Goal: Information Seeking & Learning: Check status

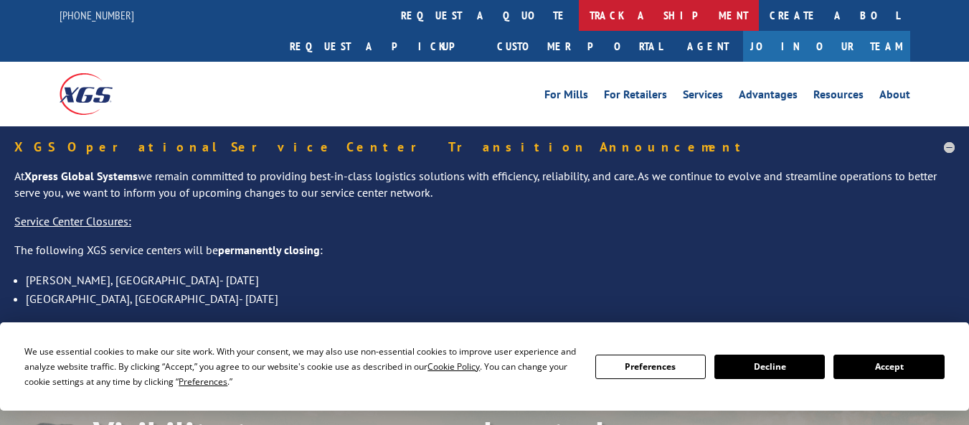
click at [579, 17] on link "track a shipment" at bounding box center [669, 15] width 180 height 31
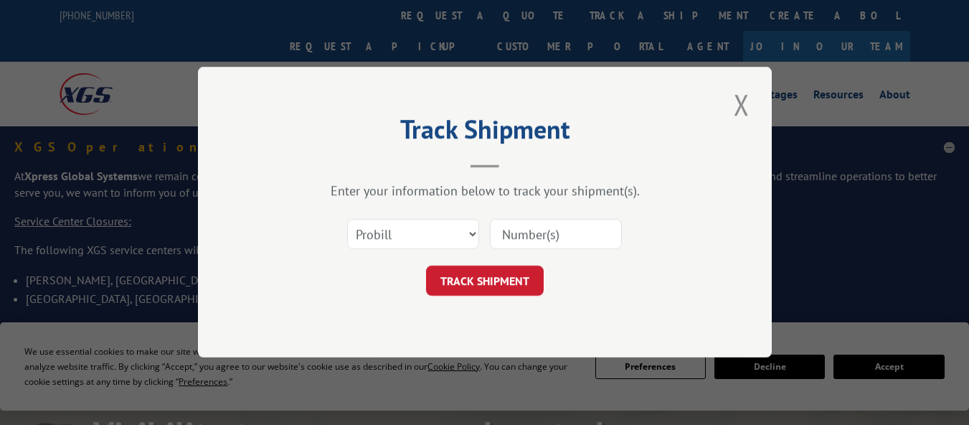
click at [537, 239] on input at bounding box center [556, 235] width 132 height 30
paste input "17388849BOL"
type input "17388849BOL"
click at [441, 235] on select "Select category... Probill BOL PO" at bounding box center [413, 235] width 132 height 30
select select "bol"
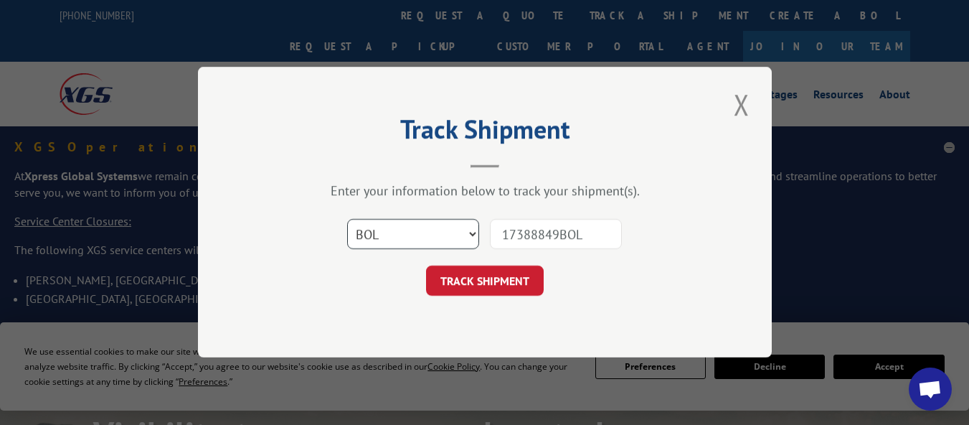
click at [347, 220] on select "Select category... Probill BOL PO" at bounding box center [413, 235] width 132 height 30
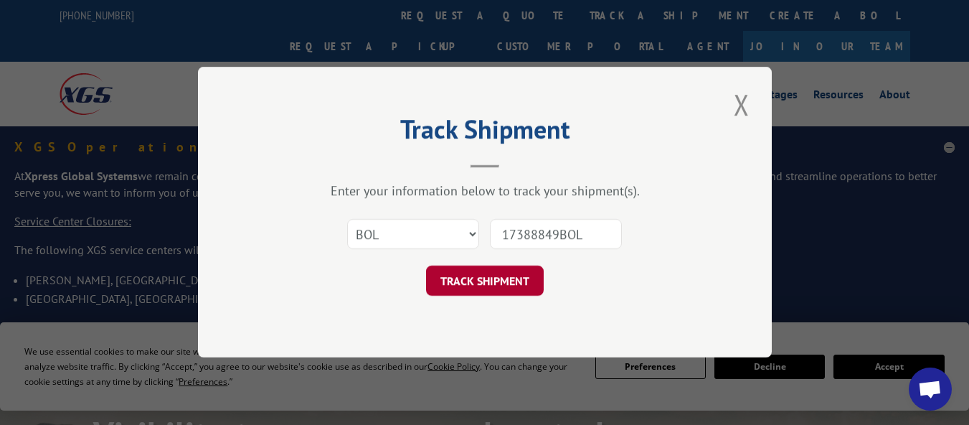
click at [472, 280] on button "TRACK SHIPMENT" at bounding box center [485, 281] width 118 height 30
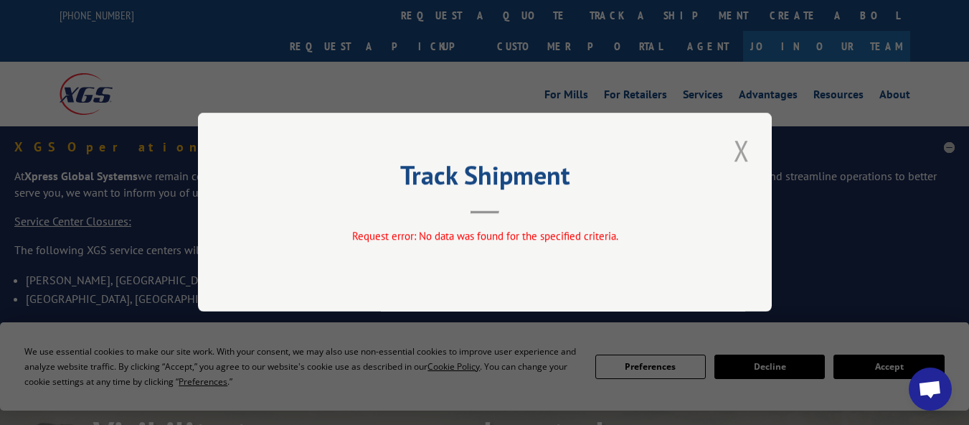
click at [739, 159] on button "Close modal" at bounding box center [742, 150] width 24 height 39
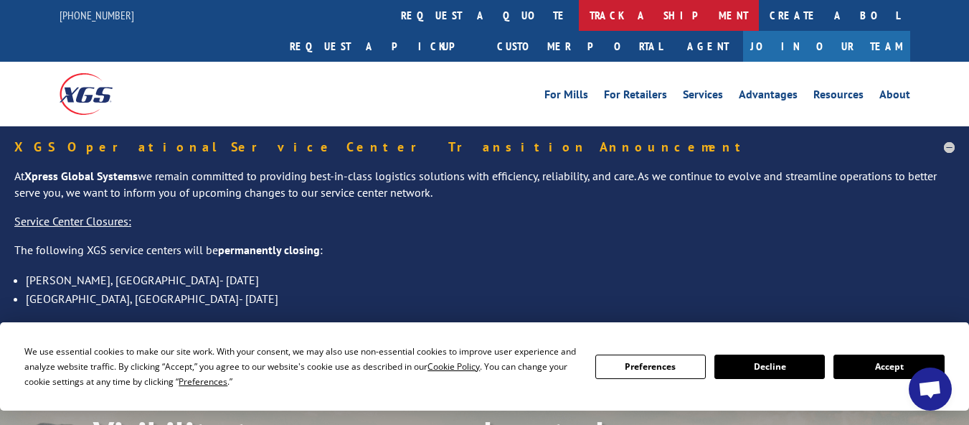
click at [579, 23] on link "track a shipment" at bounding box center [669, 15] width 180 height 31
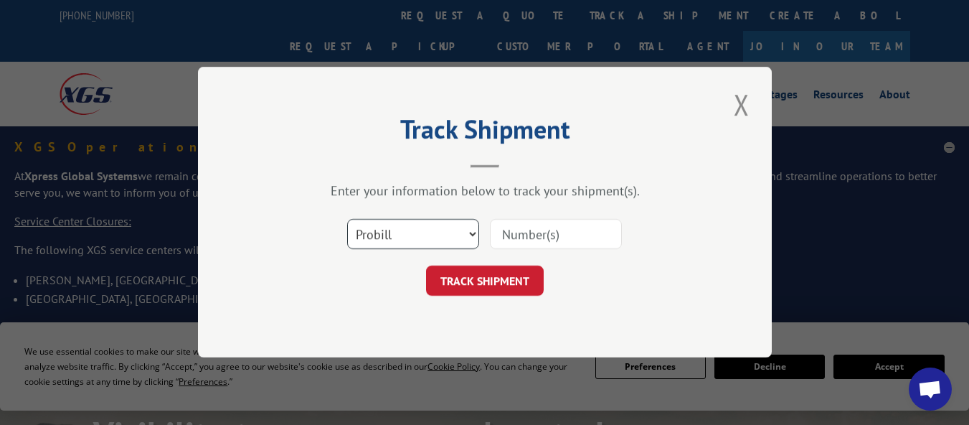
click at [395, 228] on select "Select category... Probill BOL PO" at bounding box center [413, 235] width 132 height 30
select select "po"
click at [347, 220] on select "Select category... Probill BOL PO" at bounding box center [413, 235] width 132 height 30
click at [507, 230] on input at bounding box center [556, 235] width 132 height 30
paste input "0022975154"
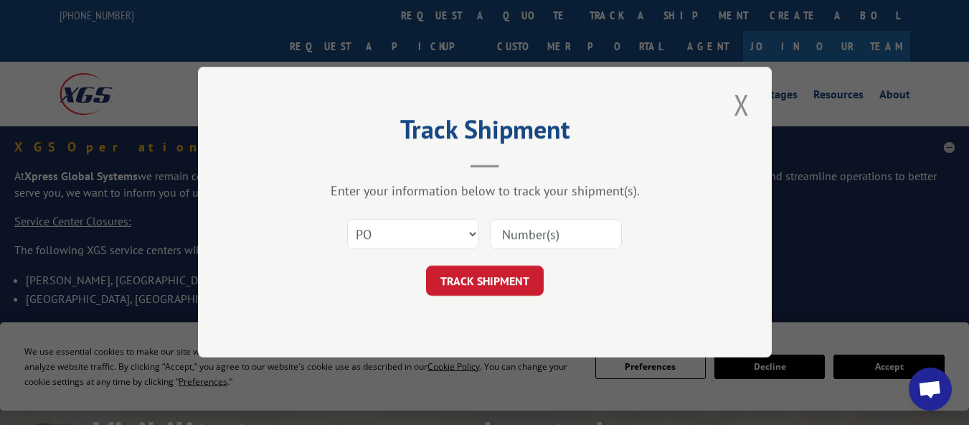
type input "0022975154"
click at [492, 274] on button "TRACK SHIPMENT" at bounding box center [485, 281] width 118 height 30
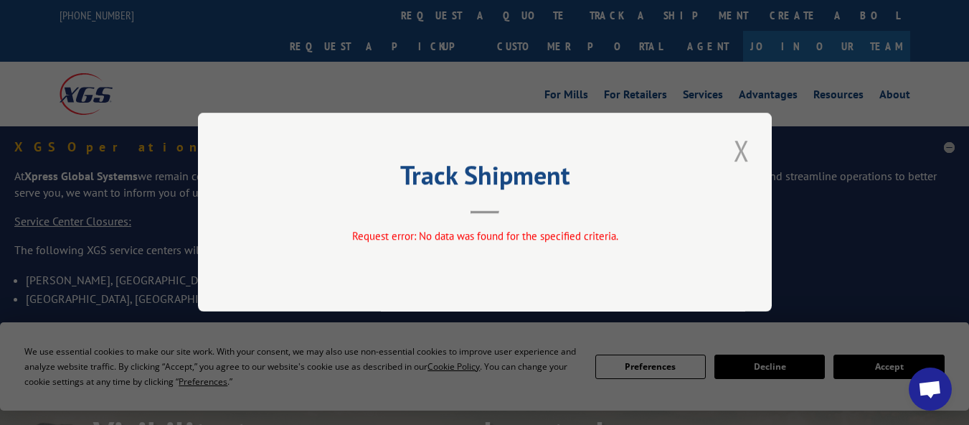
click at [739, 147] on button "Close modal" at bounding box center [742, 150] width 24 height 39
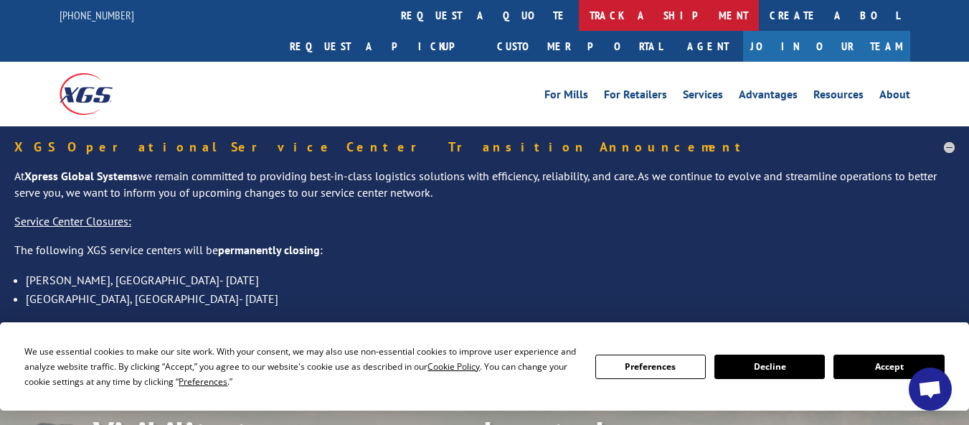
click at [579, 9] on link "track a shipment" at bounding box center [669, 15] width 180 height 31
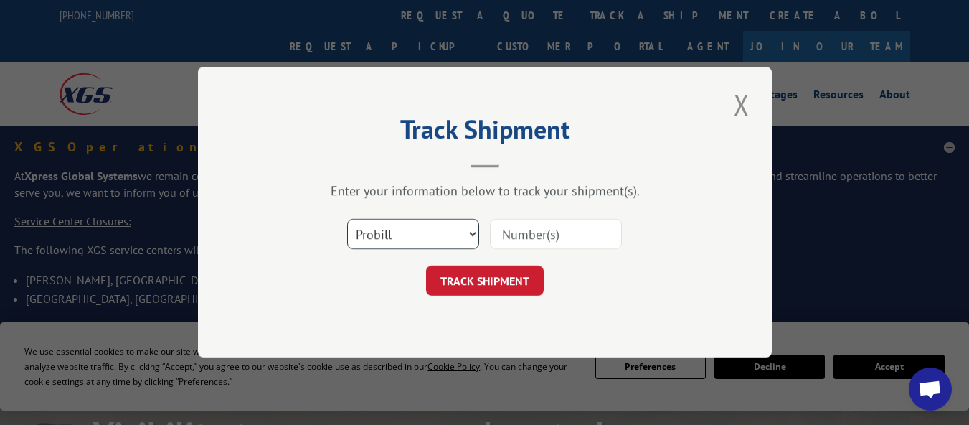
click at [432, 235] on select "Select category... Probill BOL PO" at bounding box center [413, 235] width 132 height 30
click at [347, 220] on select "Select category... Probill BOL PO" at bounding box center [413, 235] width 132 height 30
click at [525, 236] on input at bounding box center [556, 235] width 132 height 30
click at [428, 230] on select "Select category... Probill BOL PO" at bounding box center [413, 235] width 132 height 30
select select "bol"
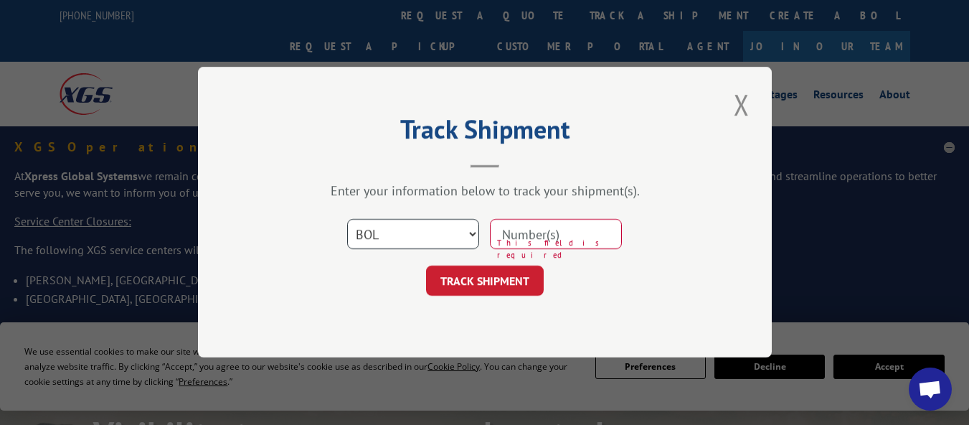
click at [347, 220] on select "Select category... Probill BOL PO" at bounding box center [413, 235] width 132 height 30
click at [530, 231] on input at bounding box center [556, 235] width 132 height 30
paste input "17388849"
type input "17388849"
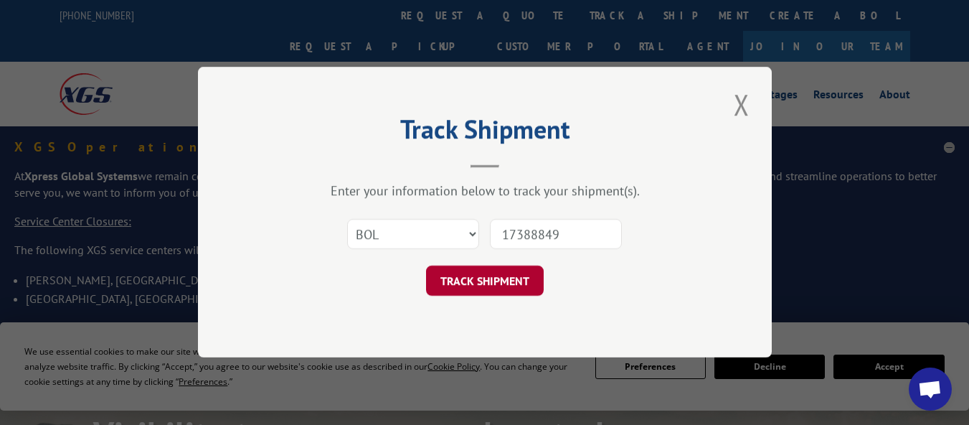
click at [485, 272] on button "TRACK SHIPMENT" at bounding box center [485, 281] width 118 height 30
